Goal: Task Accomplishment & Management: Complete application form

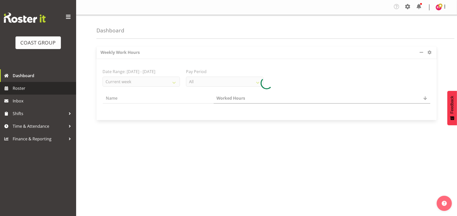
click at [21, 87] on span "Roster" at bounding box center [43, 89] width 61 height 8
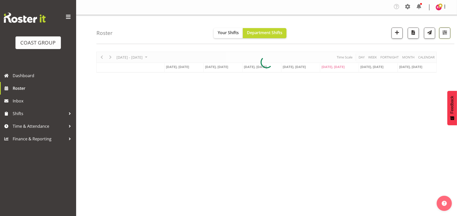
click at [444, 34] on span "button" at bounding box center [444, 32] width 7 height 7
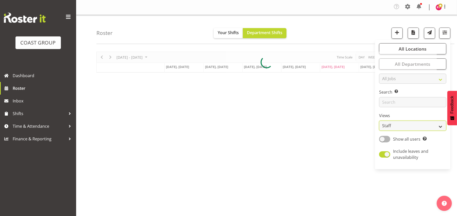
click at [392, 125] on select "Staff Role Shift - Horizontal Shift - Vertical Staff - Location" at bounding box center [412, 126] width 67 height 10
select select "shift"
click at [379, 121] on select "Staff Role Shift - Horizontal Shift - Vertical Staff - Location" at bounding box center [412, 126] width 67 height 10
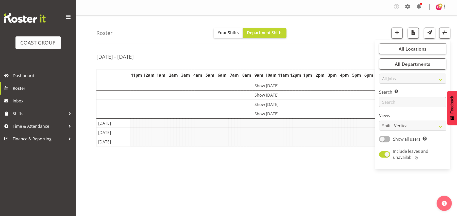
click at [334, 56] on div "[DATE] - [DATE]" at bounding box center [266, 58] width 340 height 12
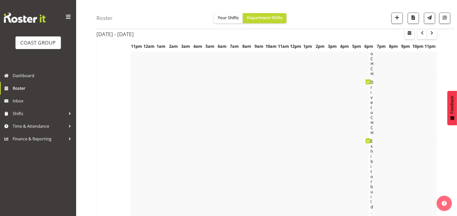
scroll to position [2050, 0]
click at [423, 34] on span "button" at bounding box center [422, 33] width 6 height 6
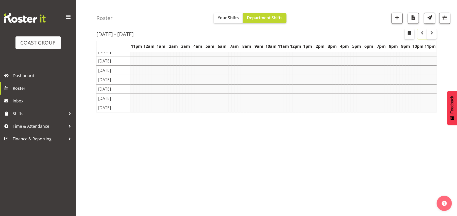
scroll to position [0, 0]
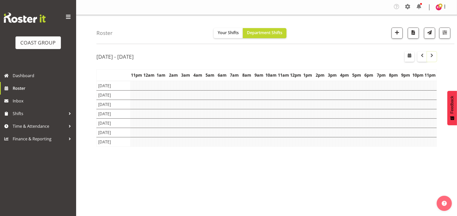
click at [433, 58] on span "button" at bounding box center [431, 55] width 6 height 6
click at [350, 58] on div "[DATE] - [DATE]" at bounding box center [266, 58] width 340 height 12
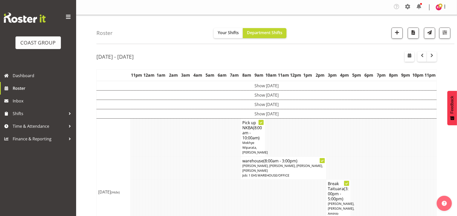
scroll to position [100, 0]
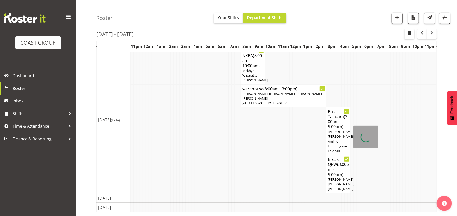
click at [335, 114] on span "(3:00pm - 5:00pm)" at bounding box center [338, 122] width 21 height 16
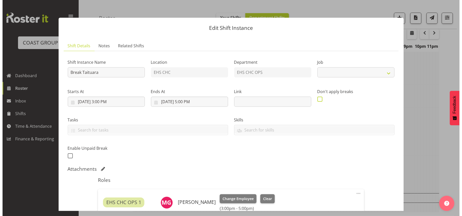
scroll to position [95, 0]
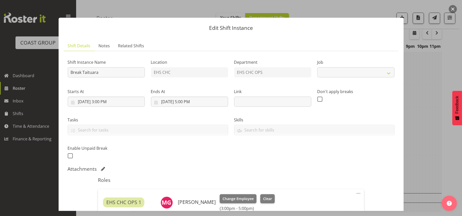
select select "9898"
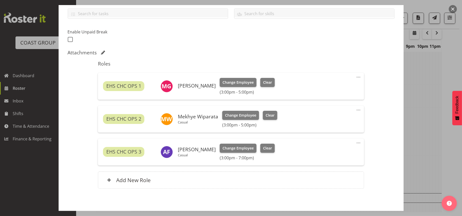
scroll to position [106, 0]
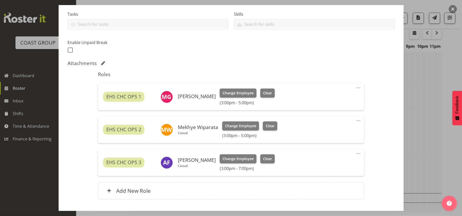
click at [355, 86] on span at bounding box center [358, 88] width 6 height 6
click at [346, 97] on link "Edit" at bounding box center [337, 100] width 49 height 9
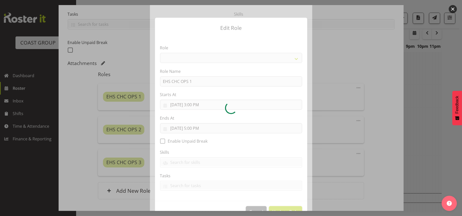
scroll to position [14, 0]
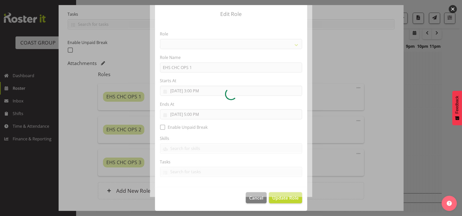
select select "192"
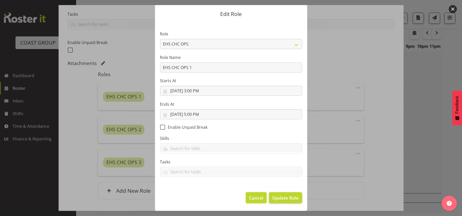
click at [253, 193] on button "Cancel" at bounding box center [256, 198] width 21 height 11
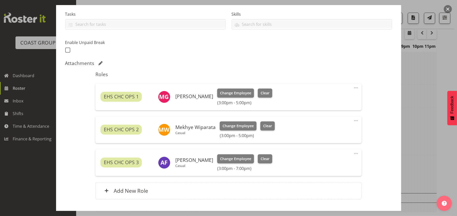
click at [353, 88] on span at bounding box center [356, 88] width 6 height 6
click at [318, 101] on link "Edit" at bounding box center [334, 100] width 49 height 9
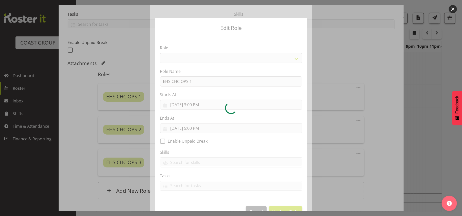
select select "192"
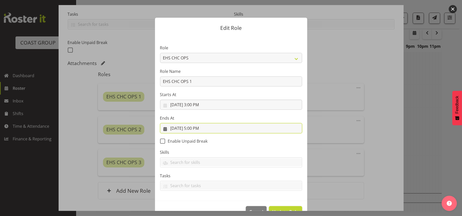
click at [188, 129] on input "[DATE] 5:00 PM" at bounding box center [231, 128] width 142 height 10
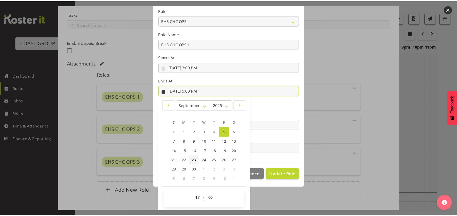
scroll to position [38, 0]
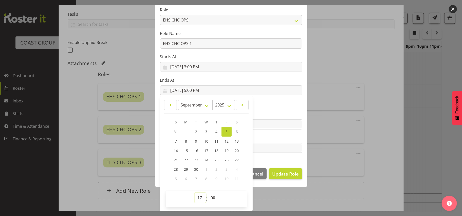
click at [196, 200] on select "00 01 02 03 04 05 06 07 08 09 10 11 12 13 14 15 16 17 18 19 20 21 22 23" at bounding box center [199, 198] width 11 height 10
select select "18"
click at [194, 193] on select "00 01 02 03 04 05 06 07 08 09 10 11 12 13 14 15 16 17 18 19 20 21 22 23" at bounding box center [199, 198] width 11 height 10
type input "[DATE] 6:00 PM"
drag, startPoint x: 212, startPoint y: 199, endPoint x: 211, endPoint y: 196, distance: 3.3
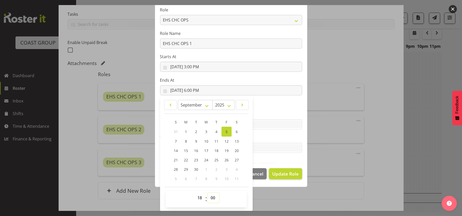
click at [212, 199] on select "00 01 02 03 04 05 06 07 08 09 10 11 12 13 14 15 16 17 18 19 20 21 22 23 24 25 2…" at bounding box center [213, 198] width 11 height 10
select select "30"
click at [208, 193] on select "00 01 02 03 04 05 06 07 08 09 10 11 12 13 14 15 16 17 18 19 20 21 22 23 24 25 2…" at bounding box center [213, 198] width 11 height 10
type input "[DATE] 6:30 PM"
click at [279, 174] on span "Update Role" at bounding box center [285, 174] width 26 height 7
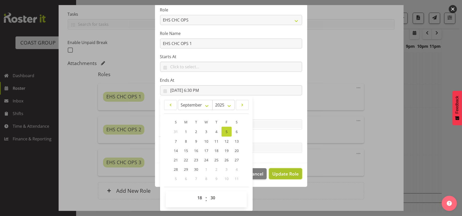
select select
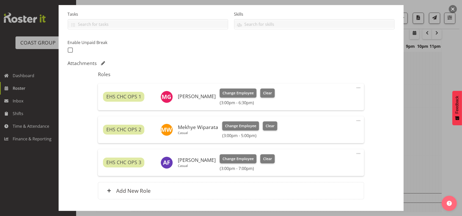
scroll to position [38, 0]
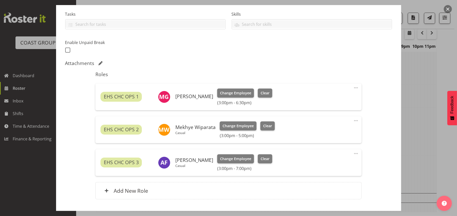
click at [353, 121] on span at bounding box center [356, 121] width 6 height 6
click at [331, 131] on link "Edit" at bounding box center [334, 133] width 49 height 9
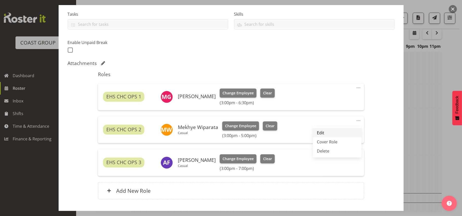
select select "8"
select select "2025"
select select "17"
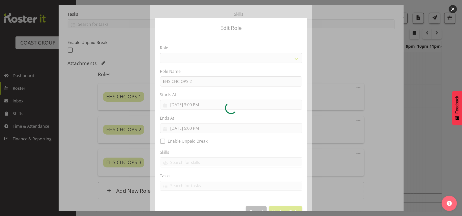
select select "192"
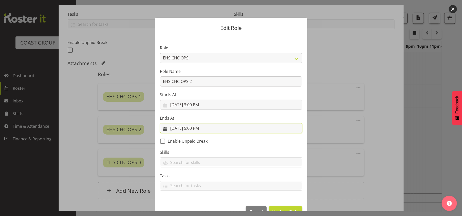
click at [188, 130] on input "[DATE] 5:00 PM" at bounding box center [231, 128] width 142 height 10
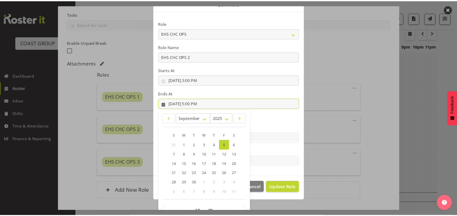
scroll to position [34, 0]
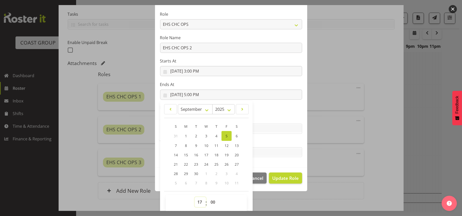
click at [198, 199] on select "00 01 02 03 04 05 06 07 08 09 10 11 12 13 14 15 16 17 18 19 20 21 22 23" at bounding box center [199, 202] width 11 height 10
select select "19"
click at [194, 198] on select "00 01 02 03 04 05 06 07 08 09 10 11 12 13 14 15 16 17 18 19 20 21 22 23" at bounding box center [199, 202] width 11 height 10
type input "[DATE] 7:00 PM"
click at [282, 178] on span "Update Role" at bounding box center [285, 178] width 26 height 7
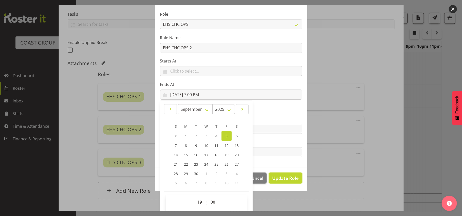
select select
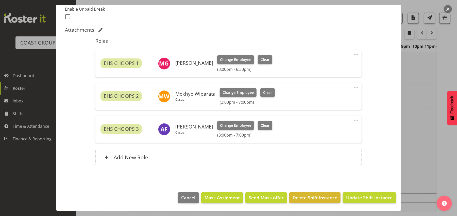
scroll to position [100, 0]
click at [352, 200] on span "Update Shift Instance" at bounding box center [369, 198] width 46 height 7
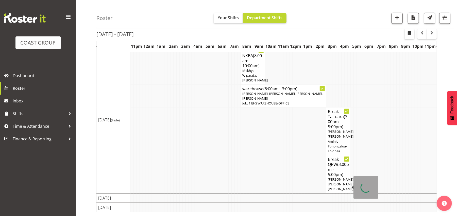
click at [336, 162] on span "(3:00pm - 5:00pm)" at bounding box center [338, 170] width 21 height 16
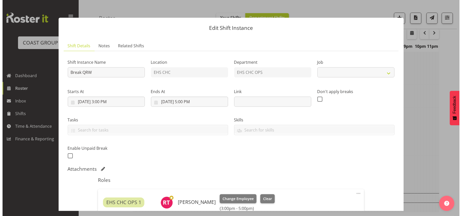
scroll to position [95, 0]
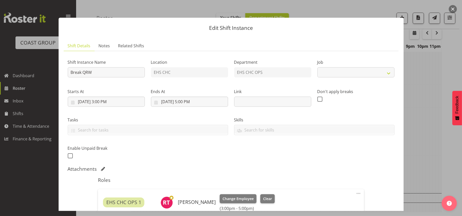
select select "9062"
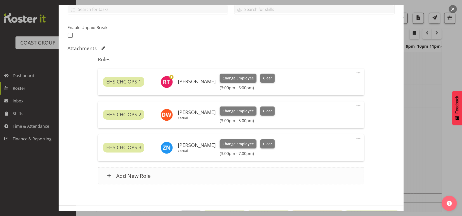
scroll to position [106, 0]
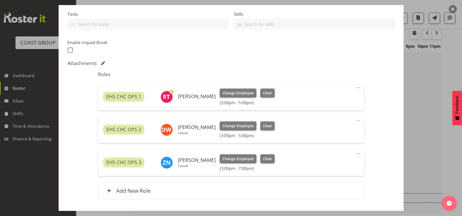
click at [355, 89] on span at bounding box center [358, 88] width 6 height 6
click at [327, 102] on link "Edit" at bounding box center [337, 100] width 49 height 9
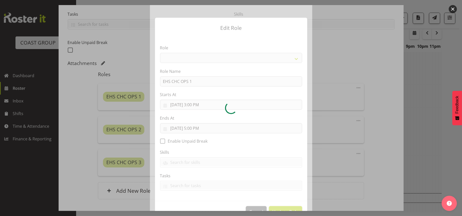
select select "192"
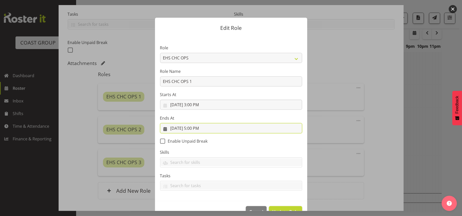
click at [188, 129] on input "[DATE] 5:00 PM" at bounding box center [231, 128] width 142 height 10
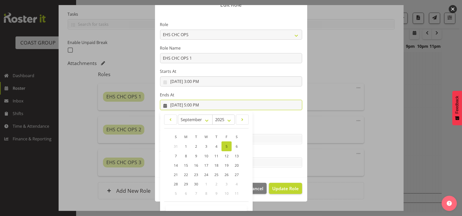
scroll to position [34, 0]
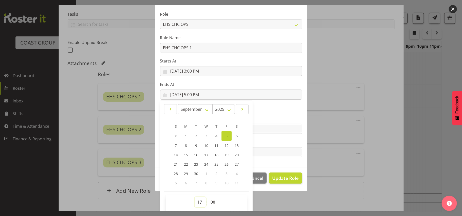
click at [196, 200] on select "00 01 02 03 04 05 06 07 08 09 10 11 12 13 14 15 16 17 18 19 20 21 22 23" at bounding box center [199, 202] width 11 height 10
select select "19"
click at [194, 198] on select "00 01 02 03 04 05 06 07 08 09 10 11 12 13 14 15 16 17 18 19 20 21 22 23" at bounding box center [199, 202] width 11 height 10
type input "[DATE] 7:00 PM"
click at [285, 181] on span "Update Role" at bounding box center [285, 178] width 26 height 7
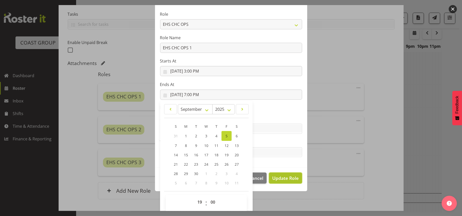
select select
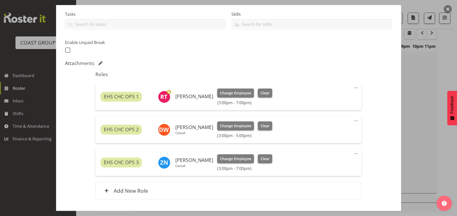
drag, startPoint x: 351, startPoint y: 119, endPoint x: 345, endPoint y: 124, distance: 7.8
click at [353, 120] on span at bounding box center [356, 121] width 6 height 6
click at [319, 133] on link "Edit" at bounding box center [334, 133] width 49 height 9
select select "8"
select select "2025"
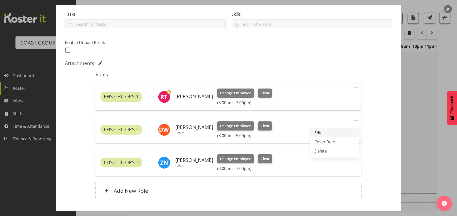
select select "17"
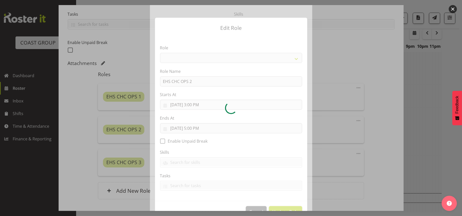
select select "192"
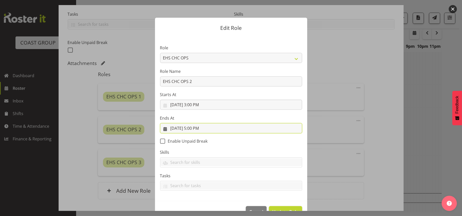
click at [188, 129] on input "[DATE] 5:00 PM" at bounding box center [231, 128] width 142 height 10
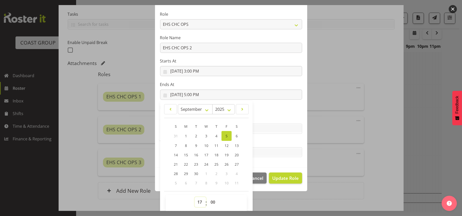
click at [197, 200] on select "00 01 02 03 04 05 06 07 08 09 10 11 12 13 14 15 16 17 18 19 20 21 22 23" at bounding box center [199, 202] width 11 height 10
select select "18"
click at [194, 198] on select "00 01 02 03 04 05 06 07 08 09 10 11 12 13 14 15 16 17 18 19 20 21 22 23" at bounding box center [199, 202] width 11 height 10
type input "[DATE] 6:00 PM"
click at [286, 179] on span "Update Role" at bounding box center [285, 178] width 26 height 7
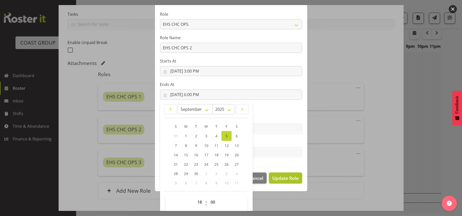
select select
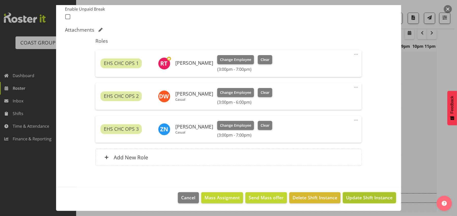
click at [354, 195] on span "Update Shift Instance" at bounding box center [369, 198] width 46 height 7
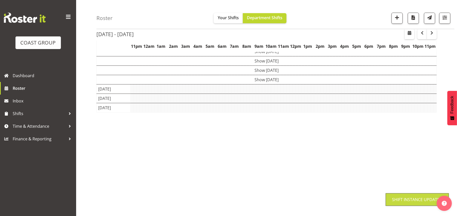
scroll to position [0, 0]
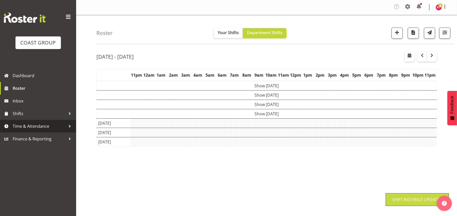
click at [43, 125] on span "Time & Attendance" at bounding box center [39, 127] width 53 height 8
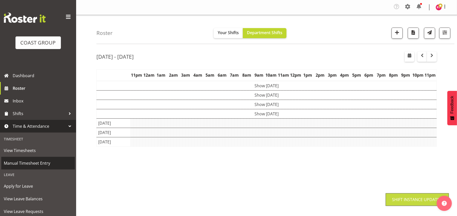
click at [43, 167] on span "Manual Timesheet Entry" at bounding box center [38, 164] width 68 height 8
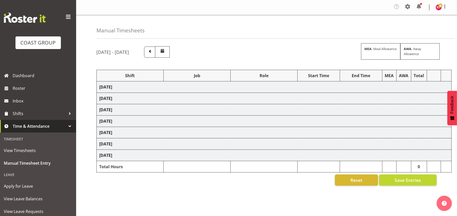
select select "81498"
select select "9898"
select select "81499"
select select "8689"
select select "81500"
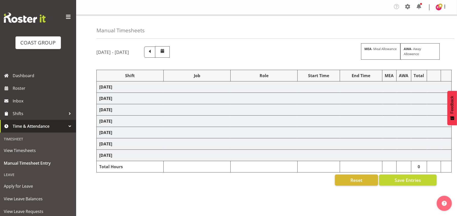
select select "69"
select select "81501"
select select "69"
select select "81503"
select select "8689"
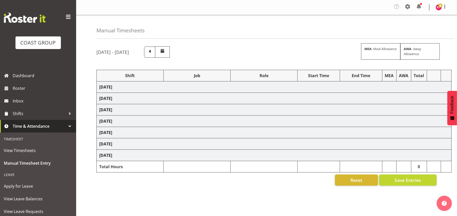
select select "81504"
select select "69"
select select "81506"
select select "9062"
select select "81507"
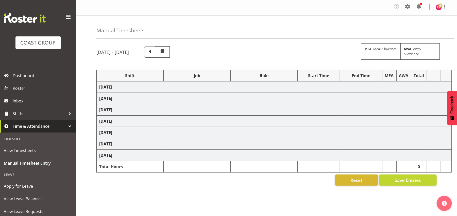
select select "9202"
select select "81509"
select select "9202"
select select "81512"
select select "69"
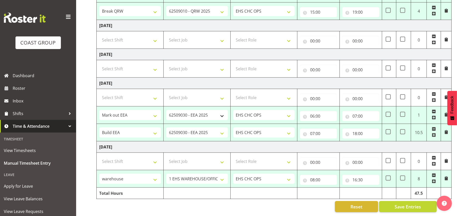
scroll to position [278, 0]
click at [406, 204] on span "Save Entries" at bounding box center [407, 207] width 26 height 7
select select "81498"
select select "9898"
type input "06:30"
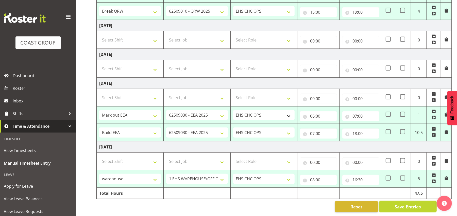
type input "09:00"
select select "81499"
select select "8689"
type input "09:00"
type input "10:00"
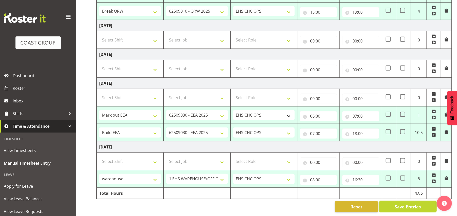
select select "81500"
select select "69"
type input "10:00"
type input "16:30"
select select "81501"
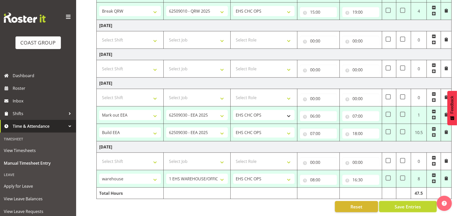
select select "69"
type input "08:00"
type input "16:30"
select select "81503"
select select "8689"
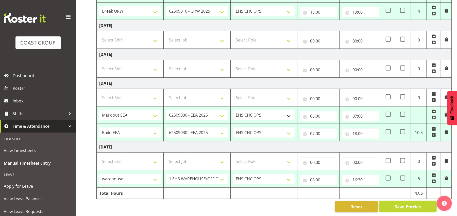
type input "08:00"
type input "10:00"
select select "81504"
select select "69"
type input "10:00"
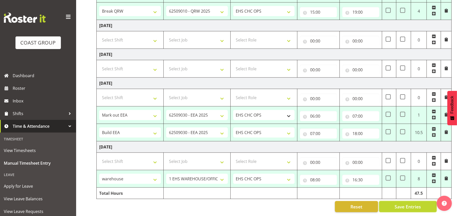
type input "15:00"
select select "81506"
select select "9062"
type input "15:00"
type input "19:00"
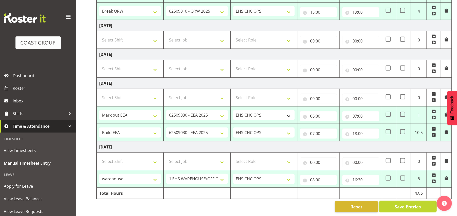
select select "81507"
select select "9202"
type input "06:00"
type input "07:00"
select select "81509"
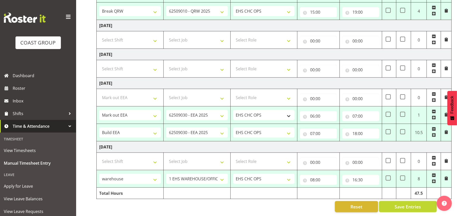
type input "07:00"
type input "18:00"
select select "81512"
select select "69"
type input "08:00"
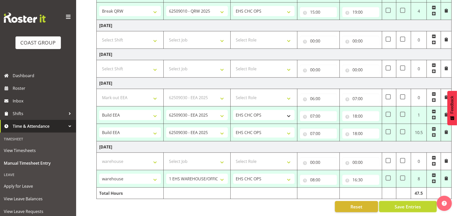
type input "16:30"
select select "81501"
select select "69"
select select "81503"
select select "8689"
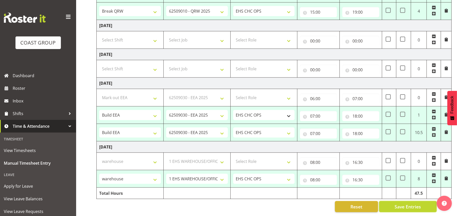
select select "81504"
select select "69"
select select "81506"
select select "9062"
select select "81507"
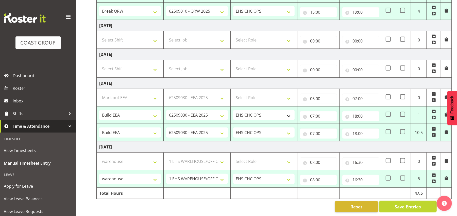
select select "9202"
select select "81509"
select select "9202"
select select "81512"
select select "69"
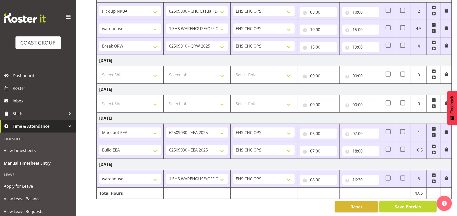
scroll to position [0, 0]
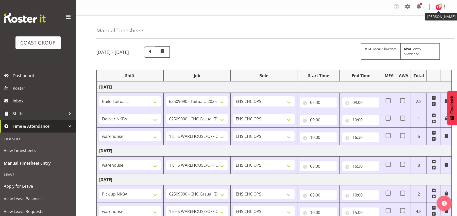
click at [437, 8] on img at bounding box center [438, 7] width 6 height 6
click at [425, 29] on link "Log Out" at bounding box center [423, 27] width 49 height 9
